Goal: Task Accomplishment & Management: Manage account settings

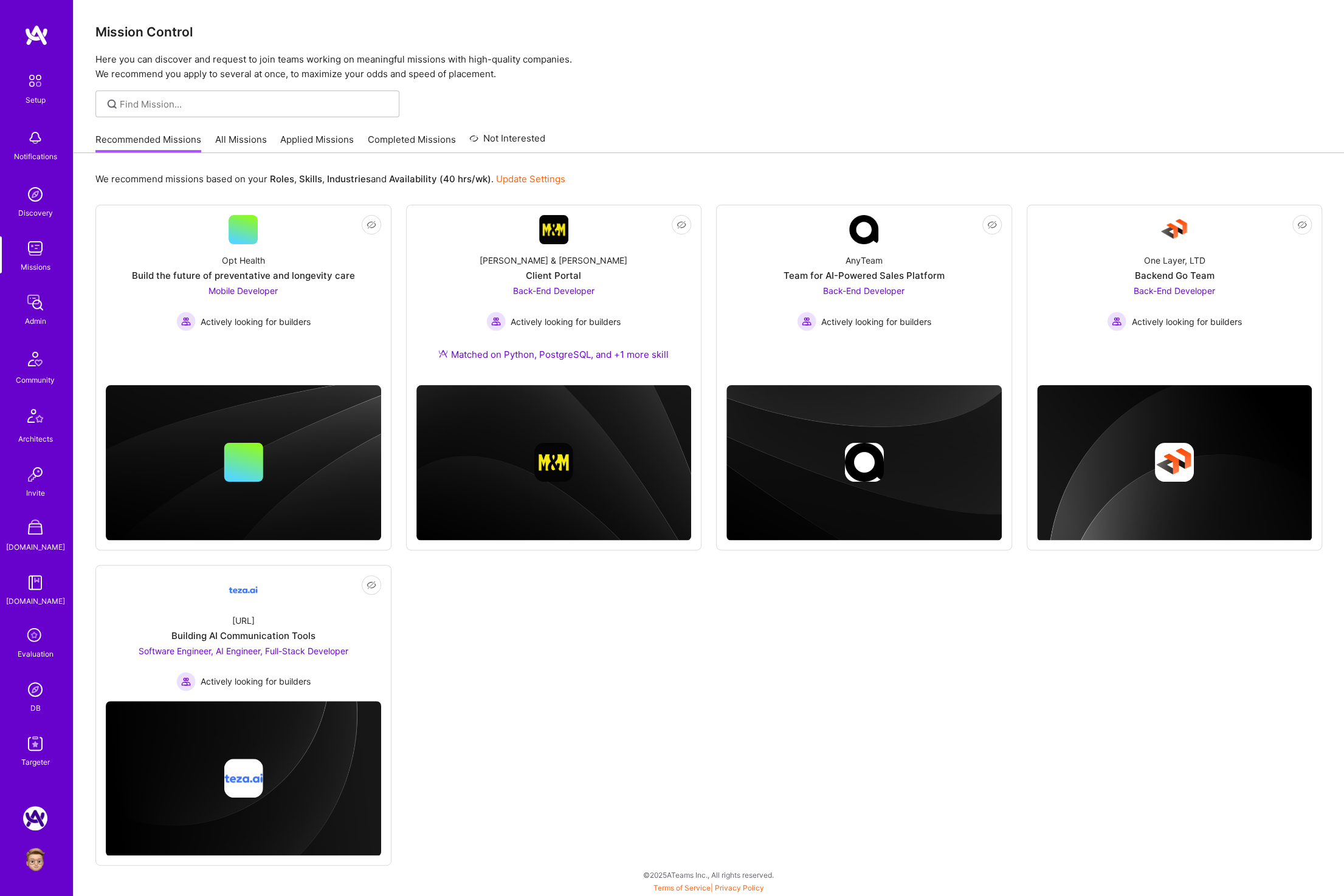
click at [239, 141] on link "All Missions" at bounding box center [241, 143] width 52 height 20
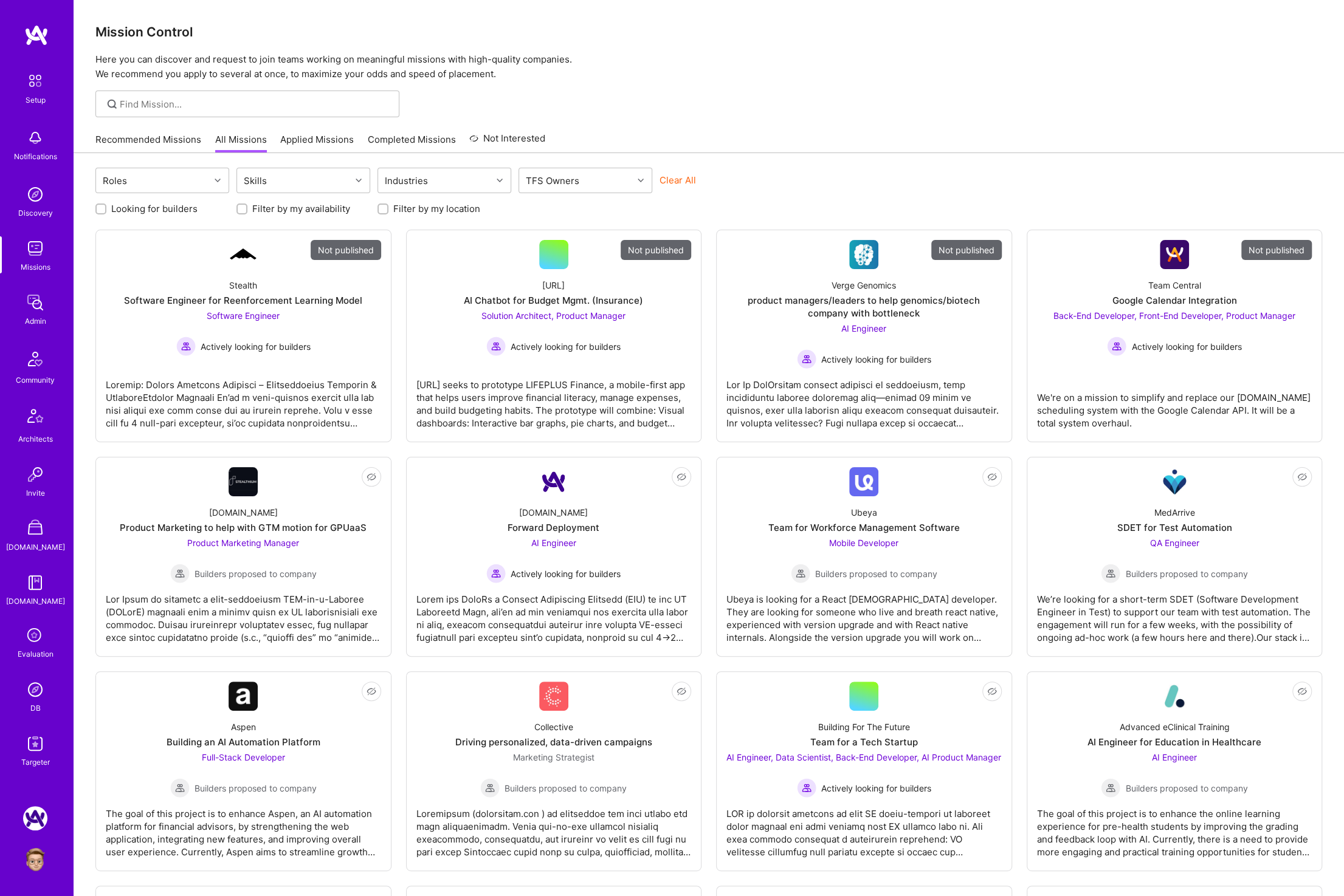
click at [29, 694] on img at bounding box center [35, 689] width 25 height 25
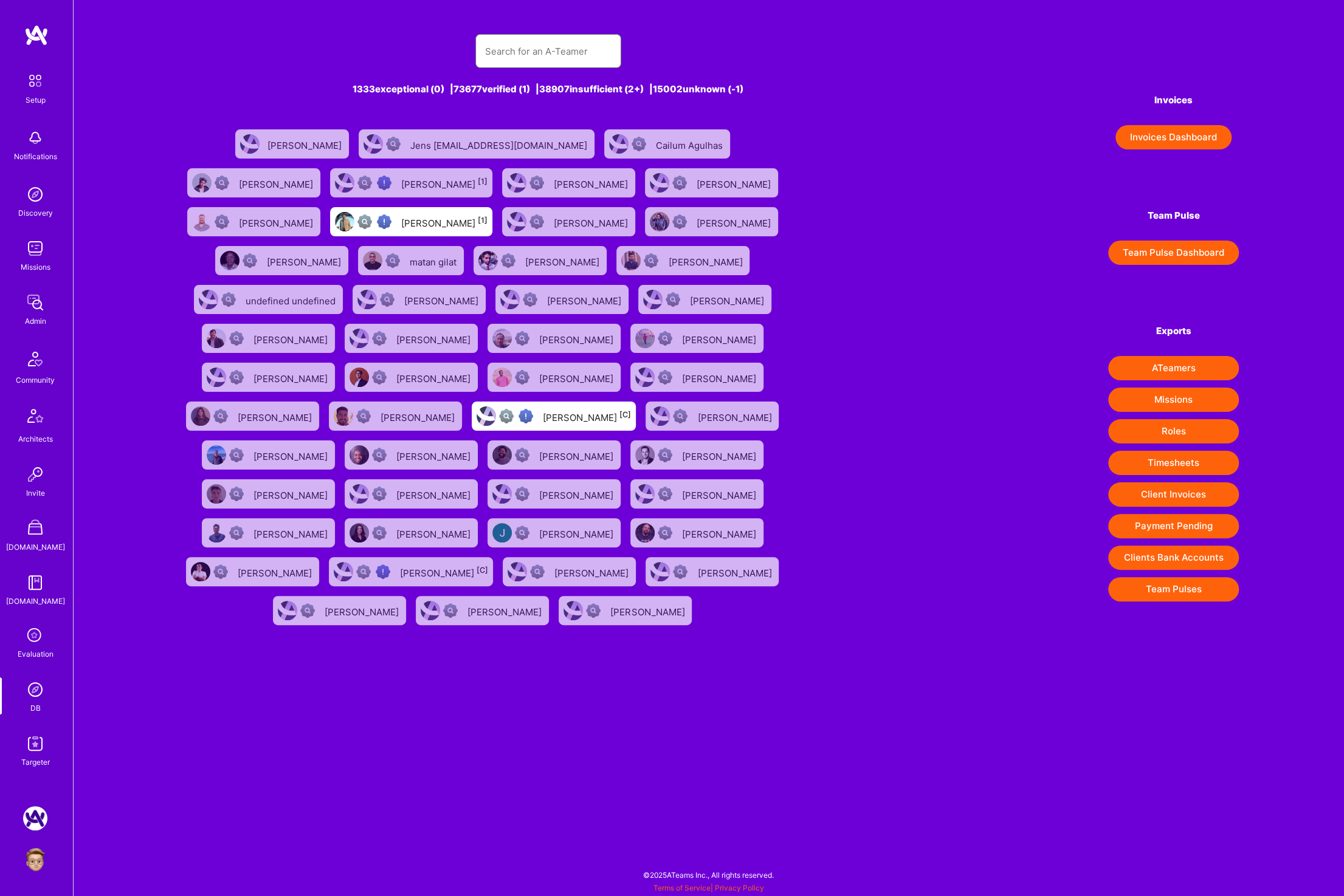
click at [536, 47] on input "text" at bounding box center [548, 51] width 127 height 31
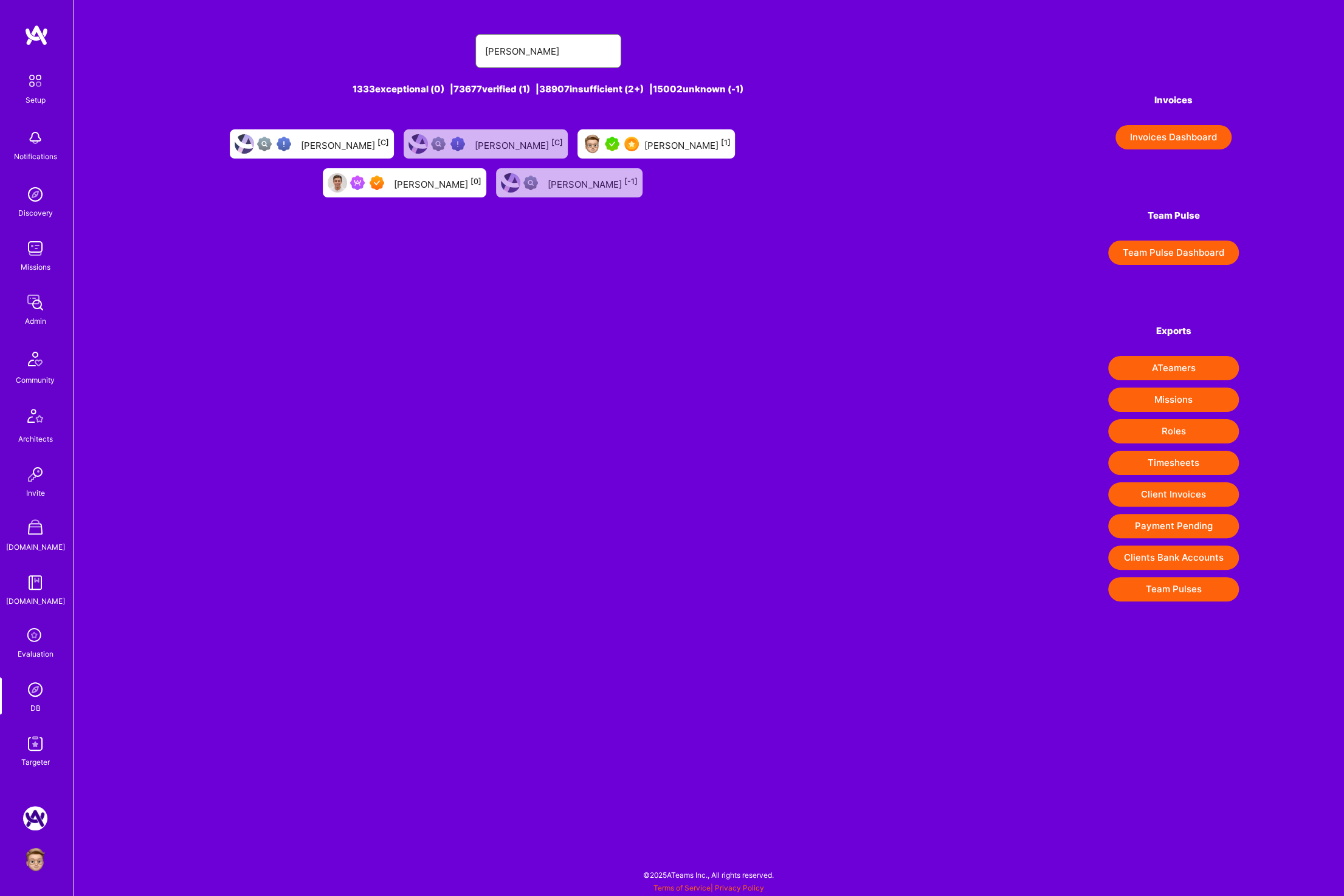
type input "[PERSON_NAME]"
click at [393, 193] on div "[PERSON_NAME] [0]" at bounding box center [404, 183] width 163 height 29
click at [521, 43] on input "[PERSON_NAME]" at bounding box center [548, 51] width 127 height 31
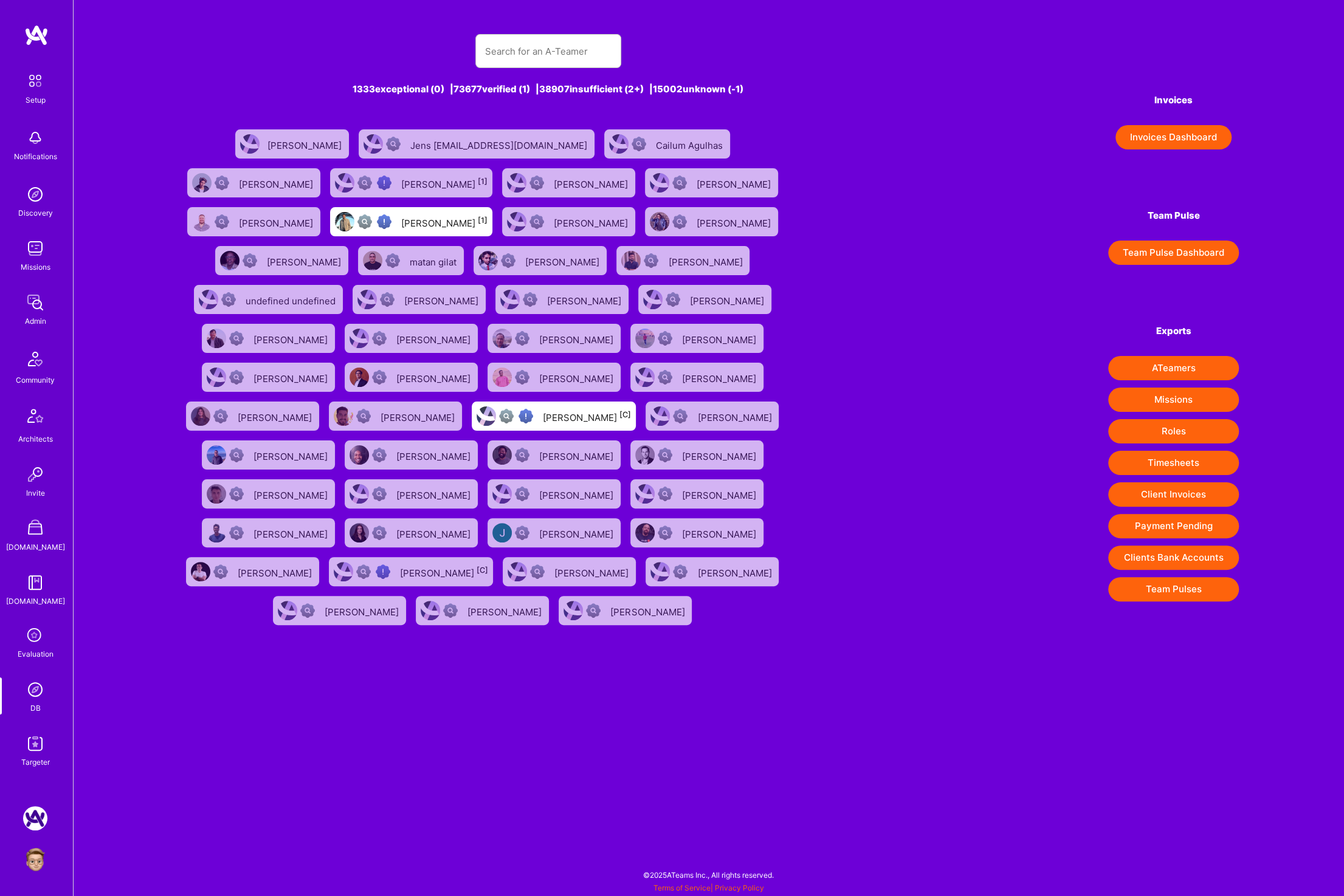
click at [246, 66] on div at bounding box center [548, 51] width 739 height 34
click at [447, 145] on div "Jens [EMAIL_ADDRESS][DOMAIN_NAME]" at bounding box center [500, 144] width 180 height 16
click at [441, 151] on div "Jens [EMAIL_ADDRESS][DOMAIN_NAME]" at bounding box center [500, 144] width 180 height 16
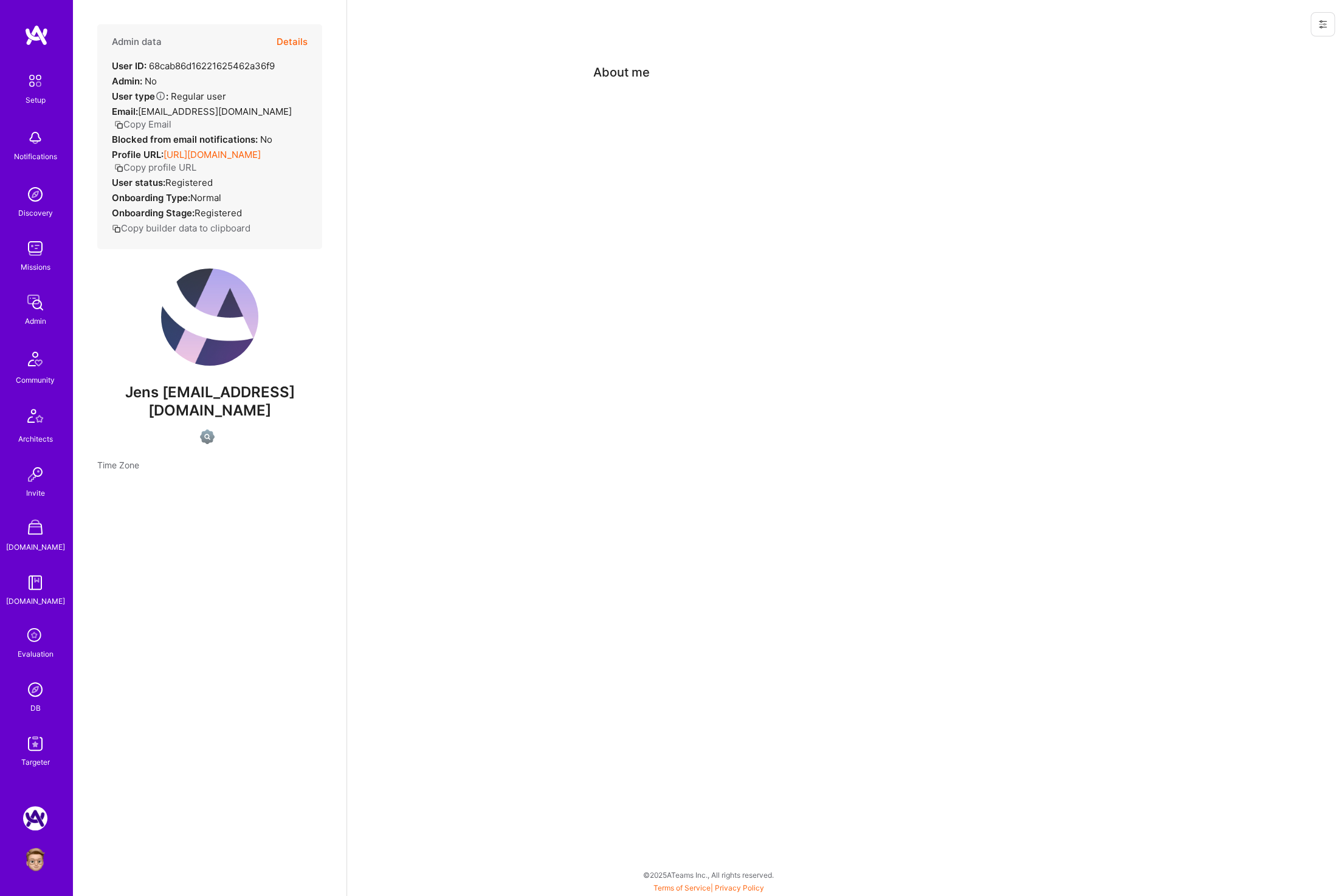
click at [292, 36] on button "Details" at bounding box center [292, 42] width 31 height 35
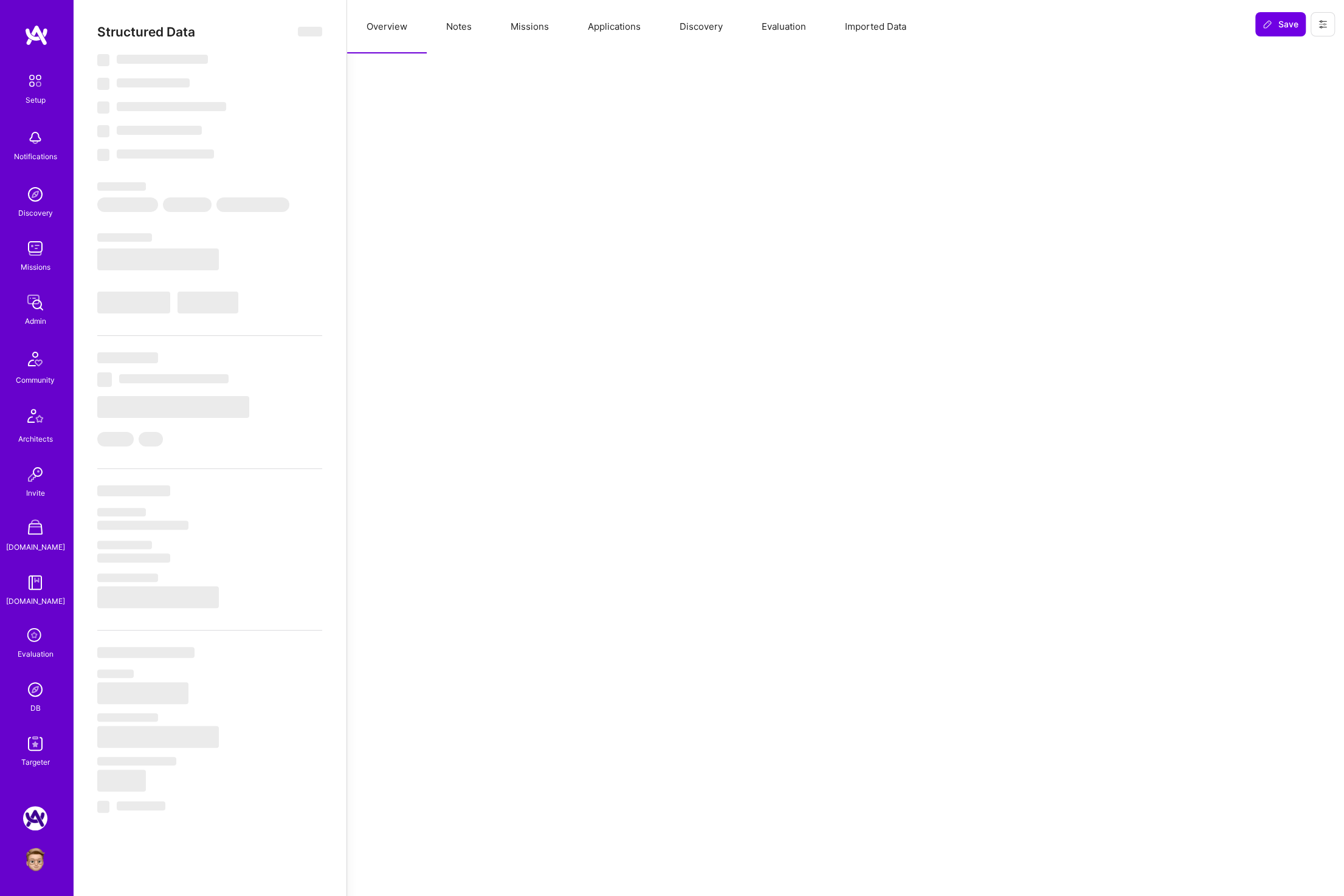
select select "US"
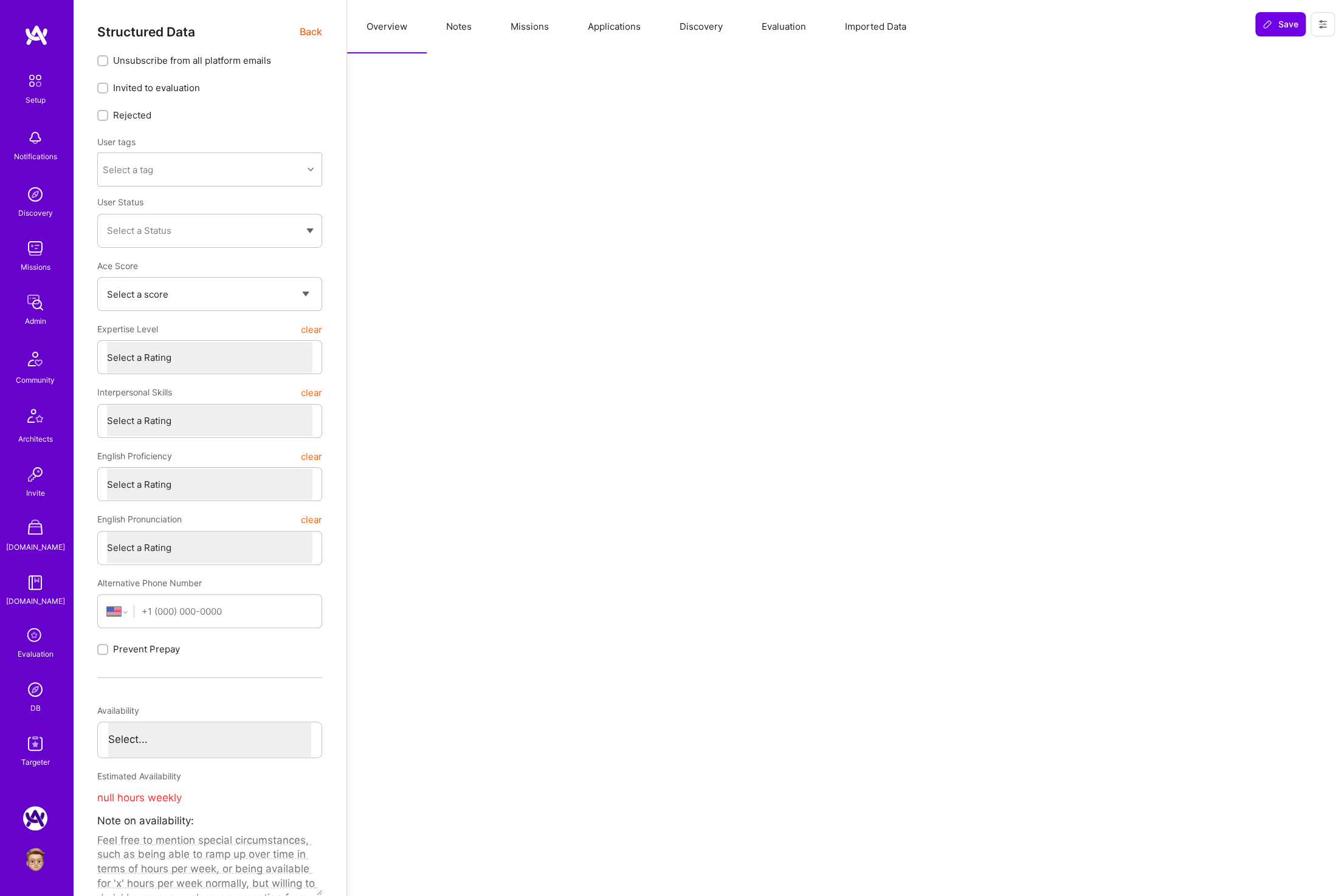
click at [465, 23] on button "Notes" at bounding box center [459, 26] width 65 height 54
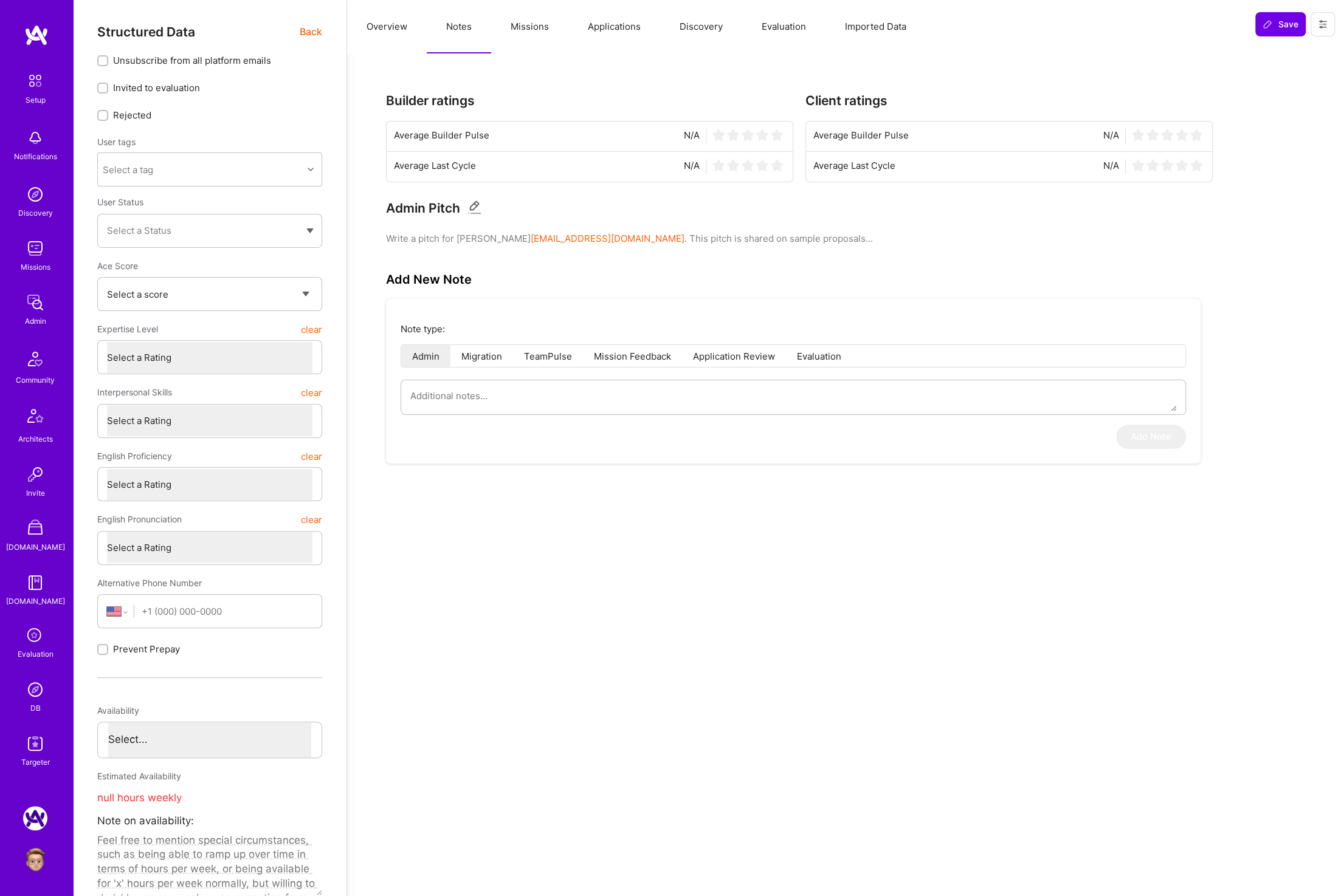
click at [310, 32] on span "Back" at bounding box center [311, 32] width 22 height 15
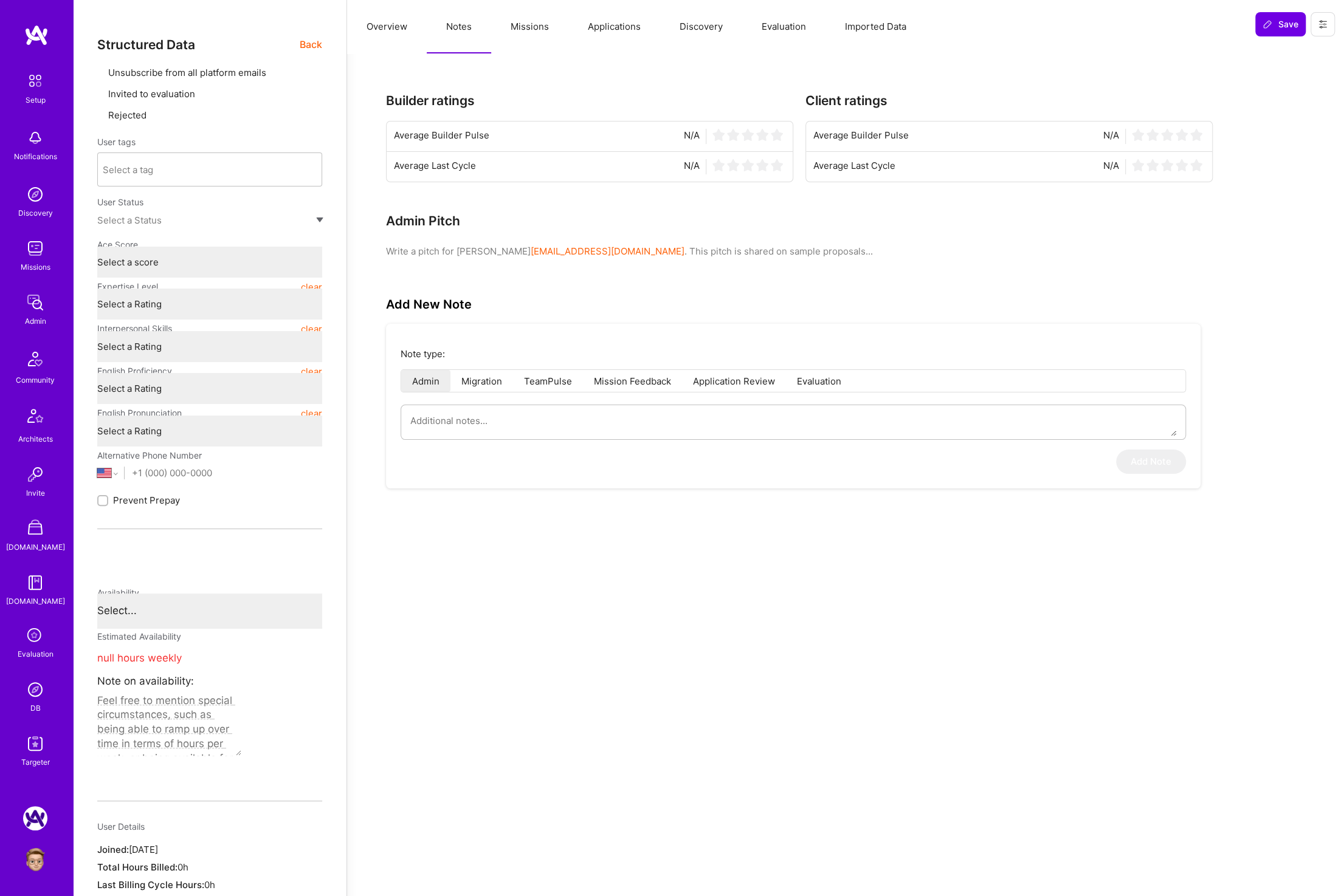
type textarea "x"
